Goal: Transaction & Acquisition: Purchase product/service

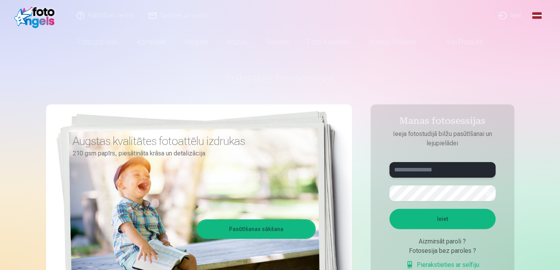
click at [456, 169] on input "text" at bounding box center [442, 170] width 106 height 16
type input "**********"
click at [492, 193] on button "button" at bounding box center [487, 193] width 15 height 15
click at [469, 218] on button "Ieiet" at bounding box center [442, 219] width 106 height 20
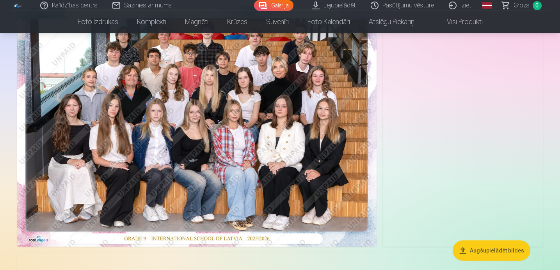
scroll to position [82, 0]
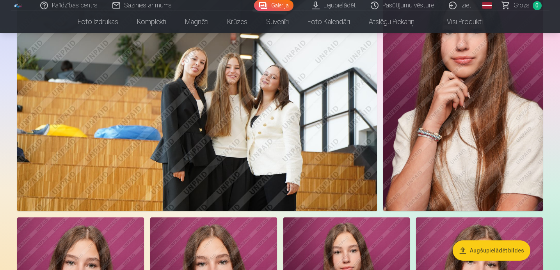
click at [414, 158] on img at bounding box center [463, 92] width 160 height 240
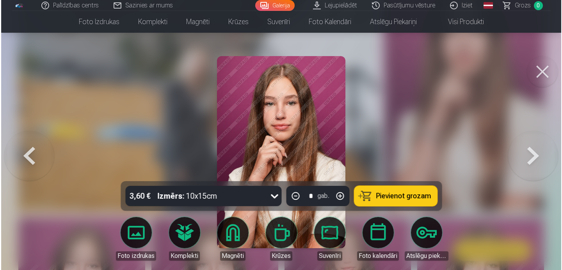
scroll to position [719, 0]
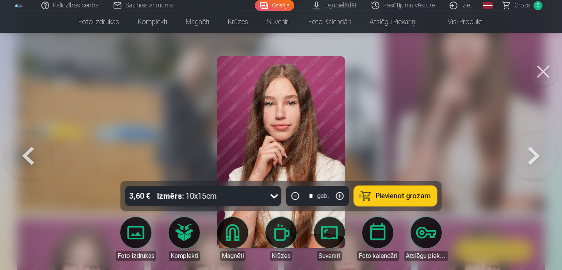
click at [533, 157] on button at bounding box center [534, 152] width 50 height 43
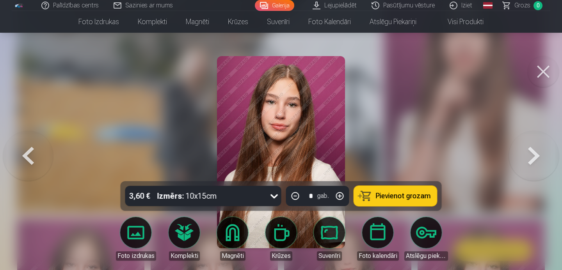
click at [533, 157] on button at bounding box center [534, 152] width 50 height 43
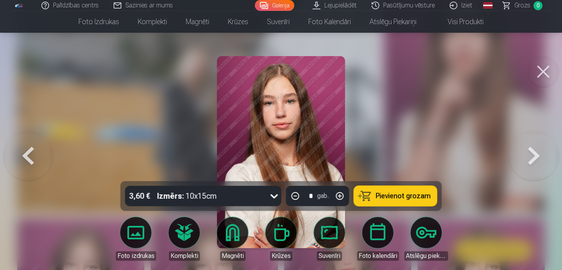
click at [533, 157] on button at bounding box center [534, 152] width 50 height 43
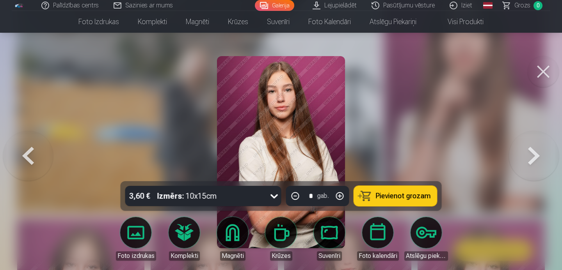
click at [533, 157] on button at bounding box center [534, 152] width 50 height 43
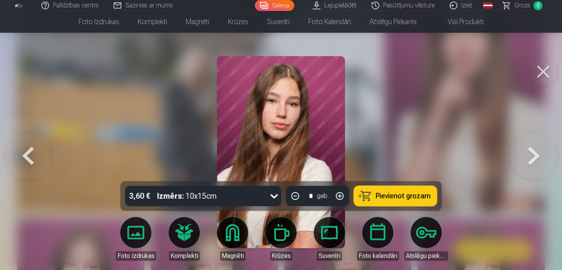
click at [533, 157] on button at bounding box center [534, 152] width 50 height 43
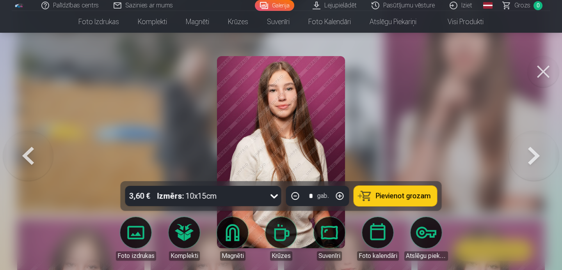
click at [533, 157] on button at bounding box center [534, 152] width 50 height 43
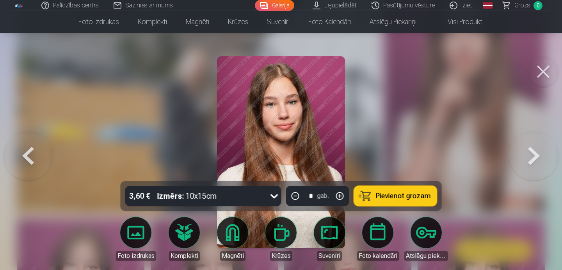
click at [533, 157] on button at bounding box center [534, 152] width 50 height 43
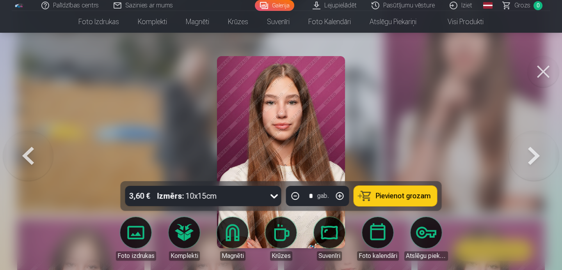
click at [533, 157] on button at bounding box center [534, 152] width 50 height 43
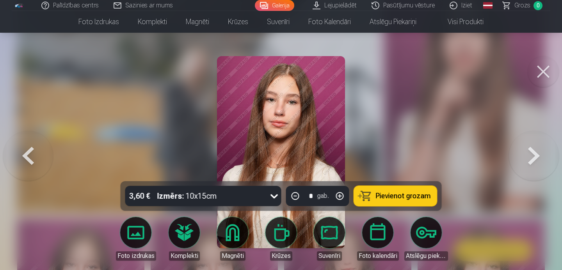
click at [526, 165] on button at bounding box center [534, 152] width 50 height 43
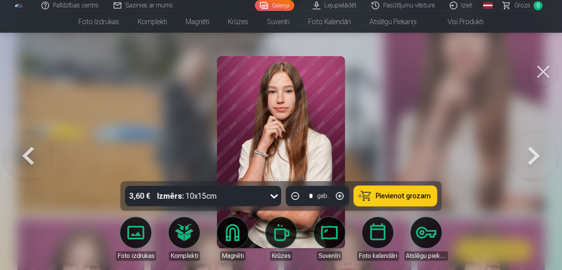
click at [526, 162] on button at bounding box center [534, 152] width 50 height 43
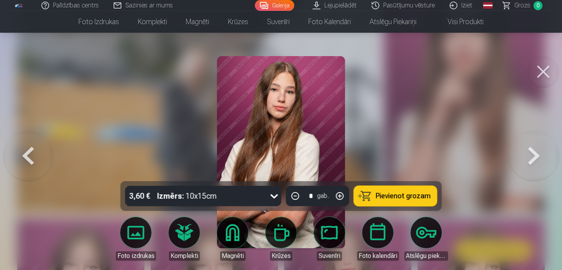
click at [526, 162] on button at bounding box center [534, 152] width 50 height 43
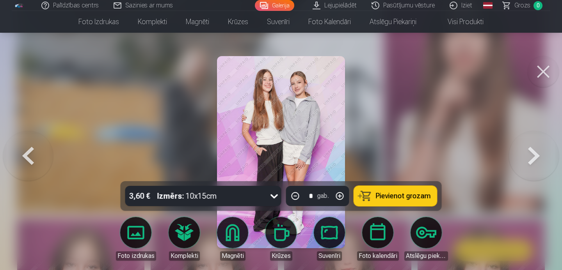
click at [526, 162] on button at bounding box center [534, 152] width 50 height 43
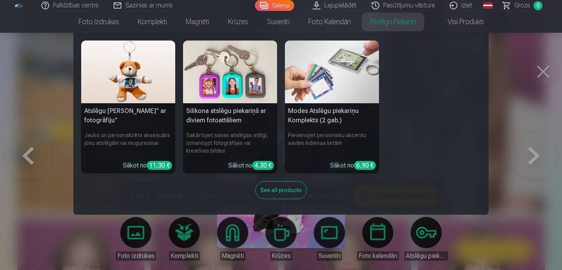
click at [544, 73] on nav "Atslēgu piekariņš Lācītis" ar fotogrāfiju" Jauks un personalizēts aksesuārs jūs…" at bounding box center [281, 124] width 562 height 182
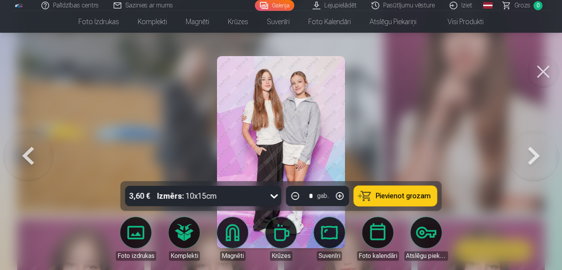
click at [535, 156] on button at bounding box center [534, 152] width 50 height 43
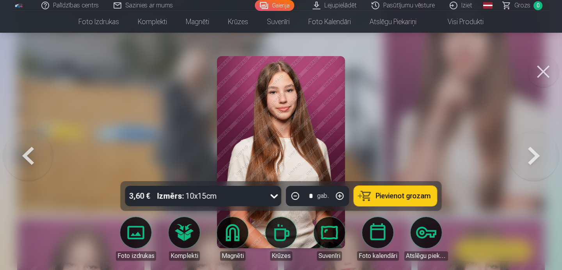
click at [535, 156] on button at bounding box center [534, 152] width 50 height 43
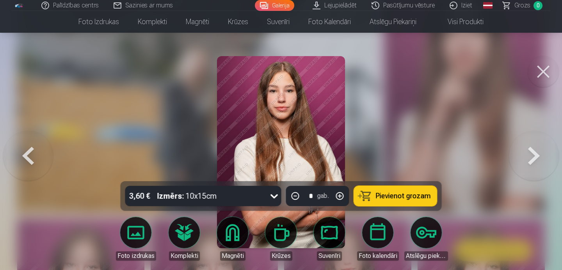
click at [535, 156] on button at bounding box center [534, 152] width 50 height 43
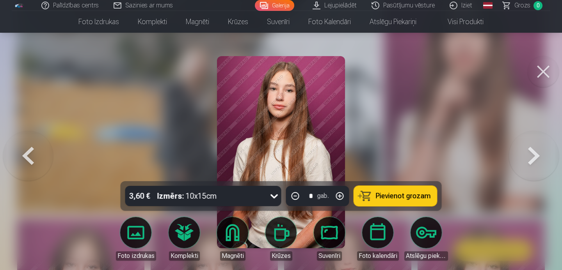
click at [535, 156] on button at bounding box center [534, 152] width 50 height 43
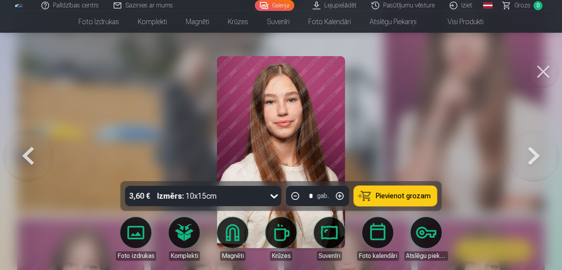
click at [535, 156] on button at bounding box center [534, 152] width 50 height 43
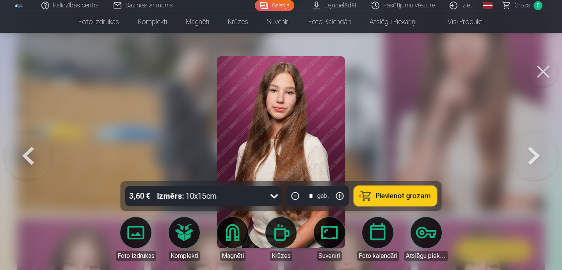
click at [535, 156] on button at bounding box center [534, 152] width 50 height 43
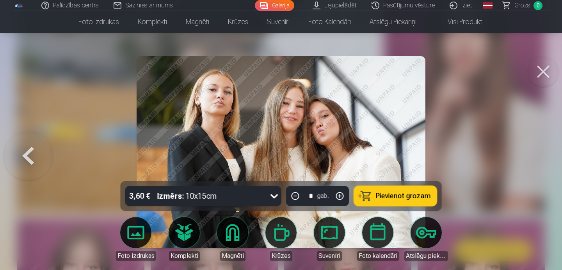
click at [535, 156] on div at bounding box center [281, 135] width 562 height 270
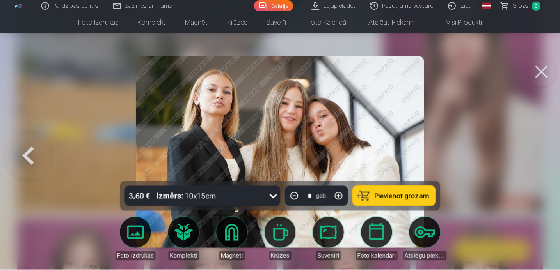
scroll to position [717, 0]
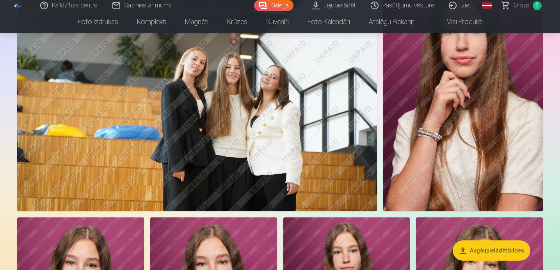
click at [535, 156] on img at bounding box center [463, 92] width 160 height 240
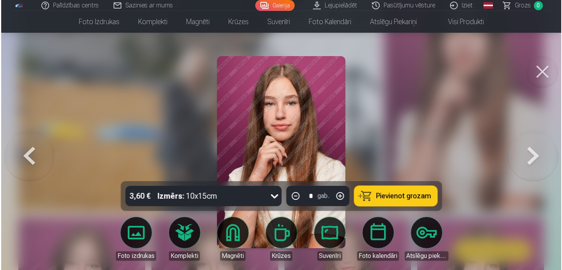
scroll to position [719, 0]
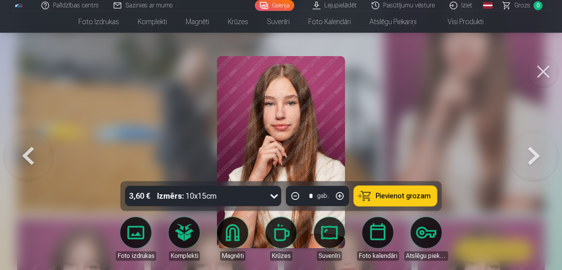
click at [535, 156] on button at bounding box center [534, 152] width 50 height 43
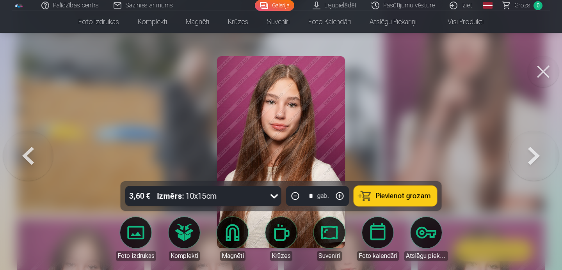
click at [543, 71] on button at bounding box center [542, 71] width 31 height 31
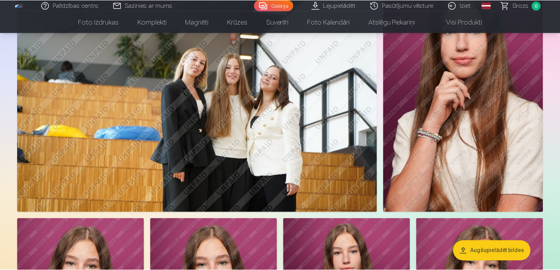
scroll to position [717, 0]
